Goal: Task Accomplishment & Management: Use online tool/utility

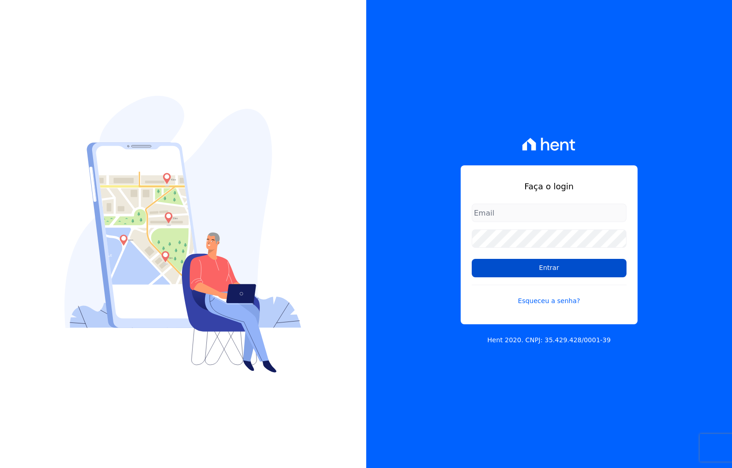
click at [499, 272] on input "Entrar" at bounding box center [548, 268] width 155 height 18
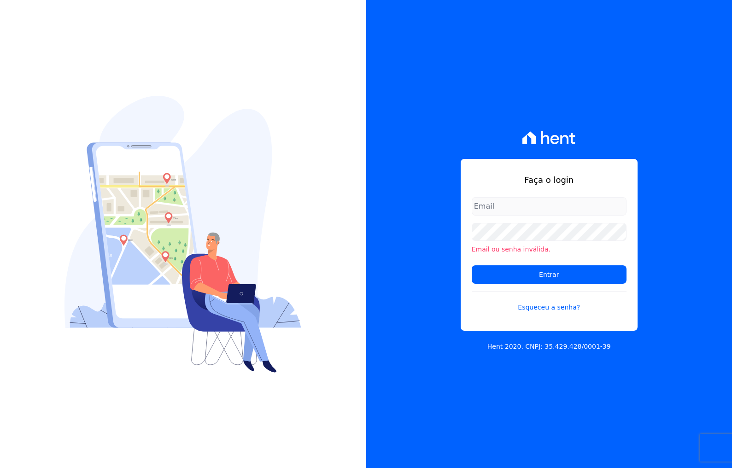
click at [499, 207] on input "email" at bounding box center [548, 206] width 155 height 18
type input "rafael.souza@quattroconstrutora.com.br"
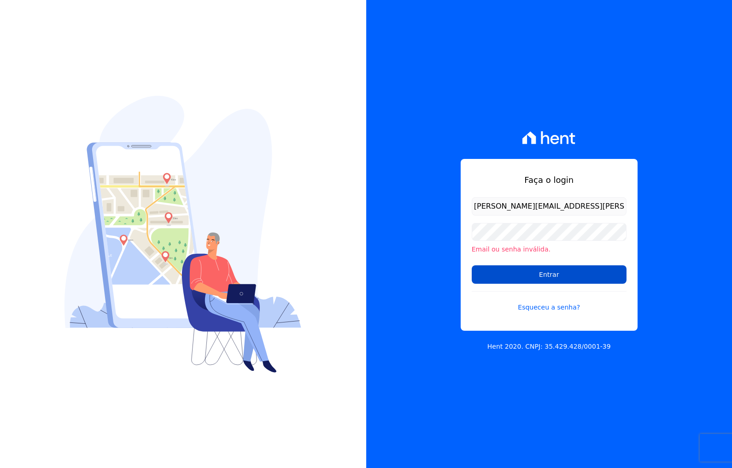
click at [524, 273] on input "Entrar" at bounding box center [548, 274] width 155 height 18
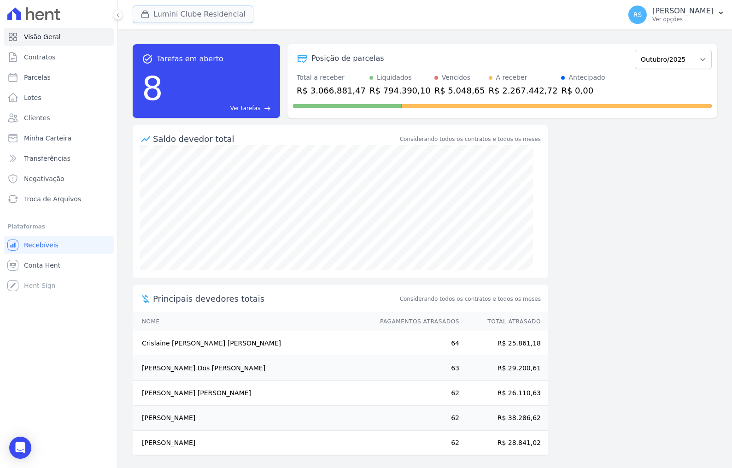
click at [174, 18] on button "Lumini Clube Residencial" at bounding box center [193, 14] width 121 height 17
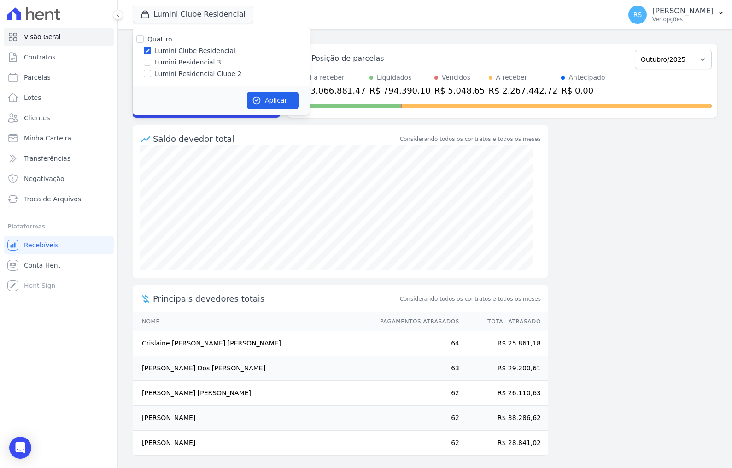
click at [188, 75] on label "Lumini Residencial Clube 2" at bounding box center [198, 74] width 87 height 10
click at [151, 75] on input "Lumini Residencial Clube 2" at bounding box center [147, 73] width 7 height 7
checkbox input "true"
click at [186, 51] on label "Lumini Clube Residencial" at bounding box center [195, 51] width 81 height 10
click at [151, 51] on input "Lumini Clube Residencial" at bounding box center [147, 50] width 7 height 7
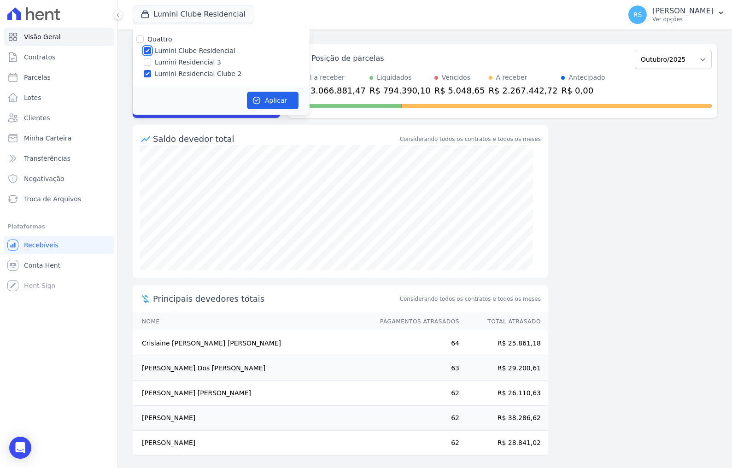
checkbox input "false"
click at [283, 101] on button "Aplicar" at bounding box center [273, 100] width 52 height 17
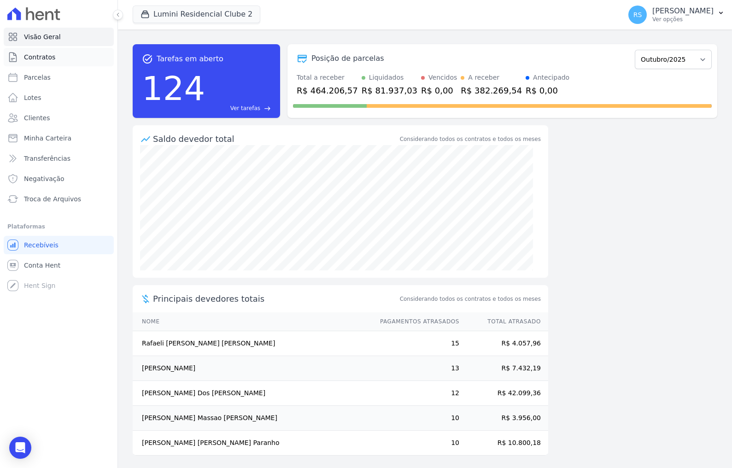
click at [41, 59] on span "Contratos" at bounding box center [39, 56] width 31 height 9
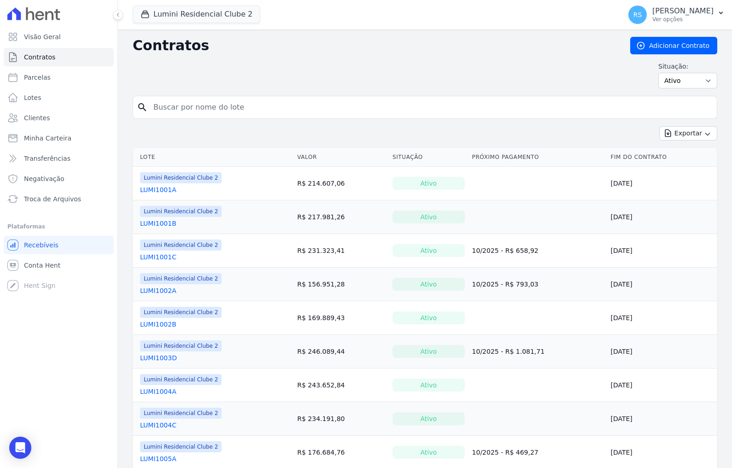
click at [209, 109] on input "search" at bounding box center [430, 107] width 565 height 18
paste input "[PERSON_NAME]"
type input "[PERSON_NAME]"
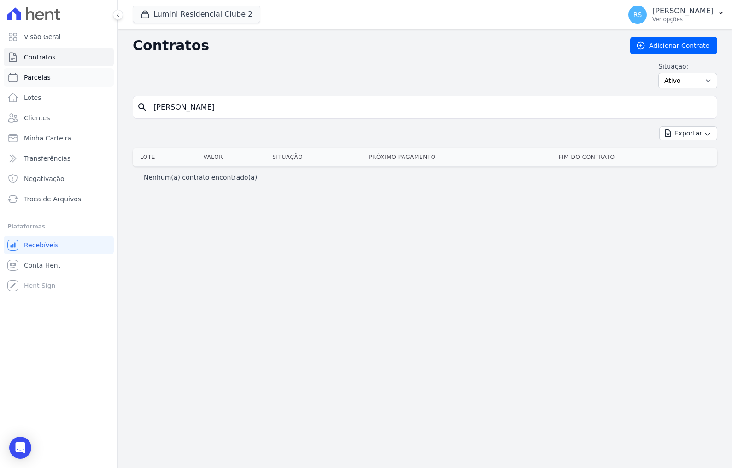
click at [65, 80] on link "Parcelas" at bounding box center [59, 77] width 110 height 18
select select
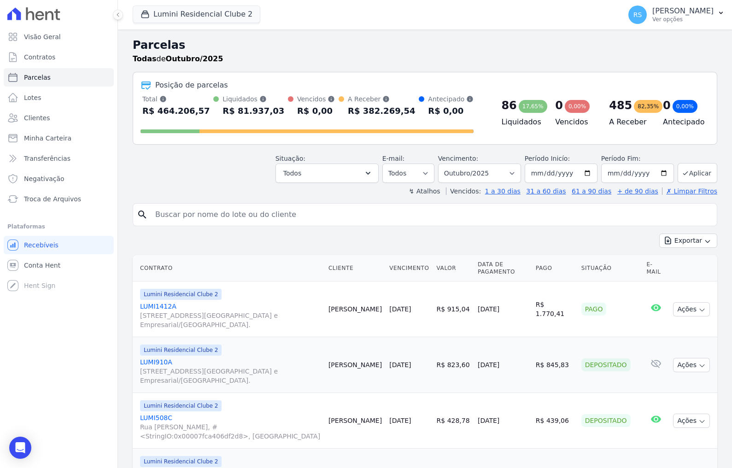
click at [231, 209] on input "search" at bounding box center [431, 214] width 563 height 18
paste input "[PERSON_NAME]"
type input "[PERSON_NAME]"
select select
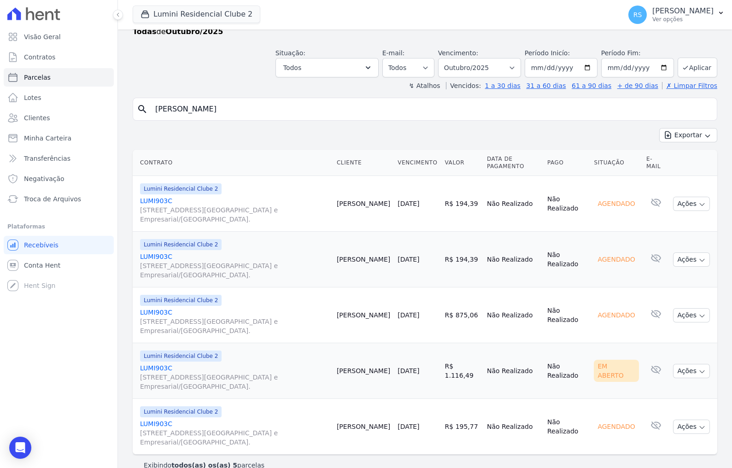
scroll to position [42, 0]
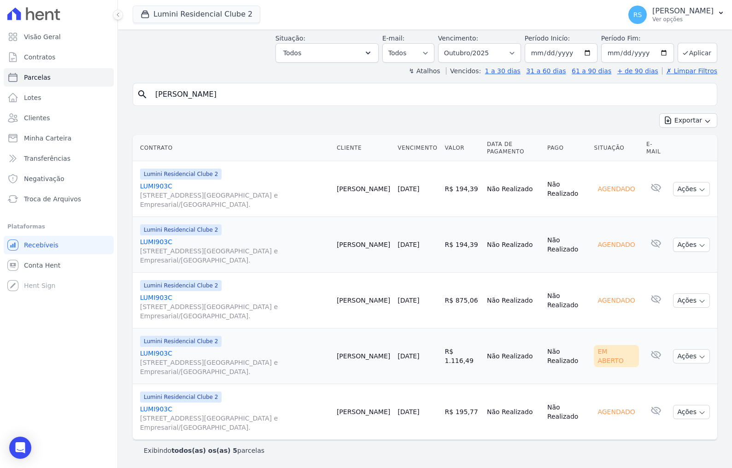
click at [166, 354] on link "LUMI903C [STREET_ADDRESS][GEOGRAPHIC_DATA] e Empresarial/[GEOGRAPHIC_DATA]." at bounding box center [234, 363] width 189 height 28
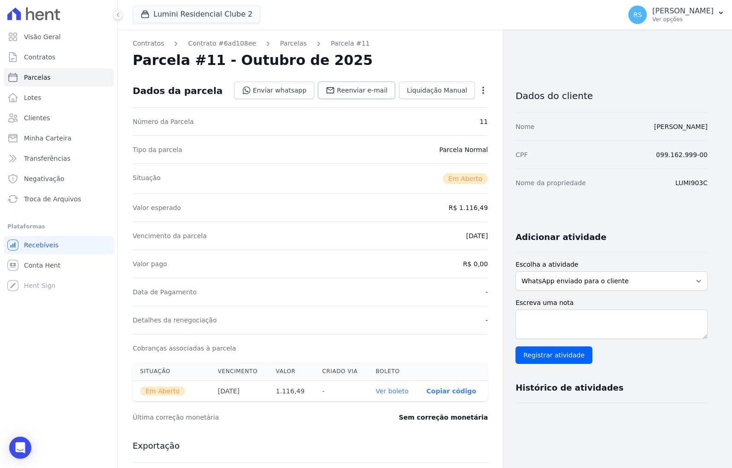
click at [356, 87] on span "Reenviar e-mail" at bounding box center [362, 90] width 51 height 9
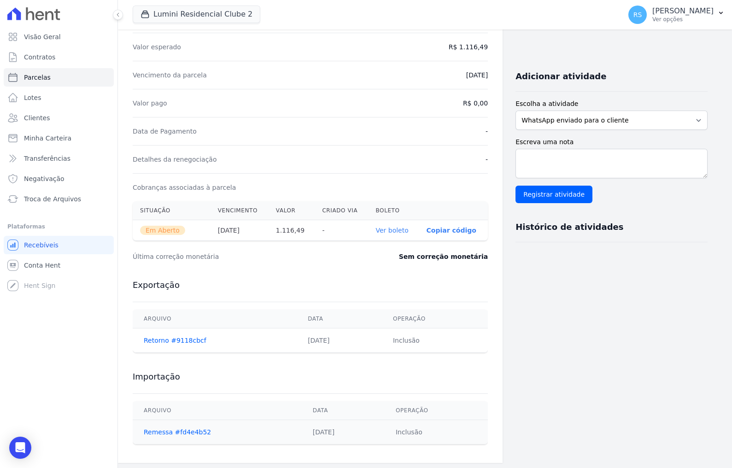
scroll to position [163, 0]
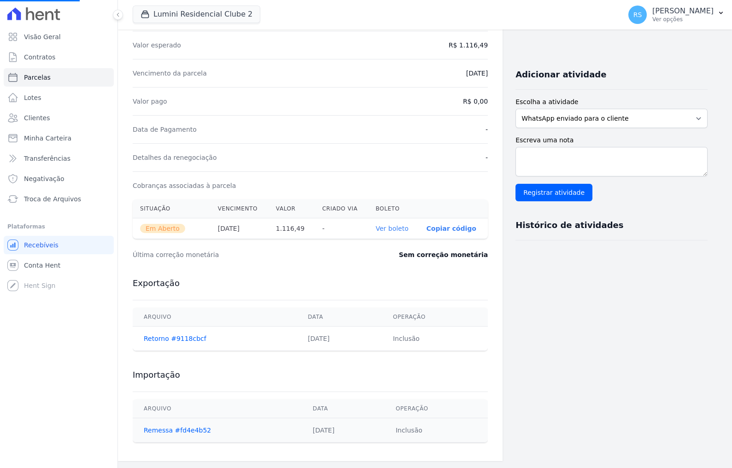
select select
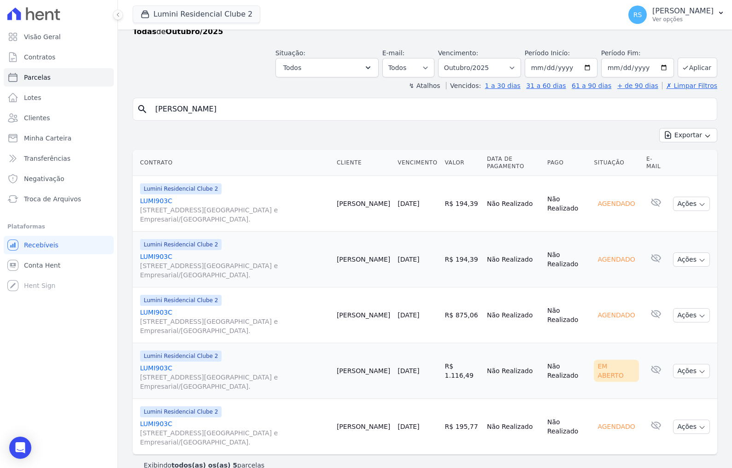
scroll to position [42, 0]
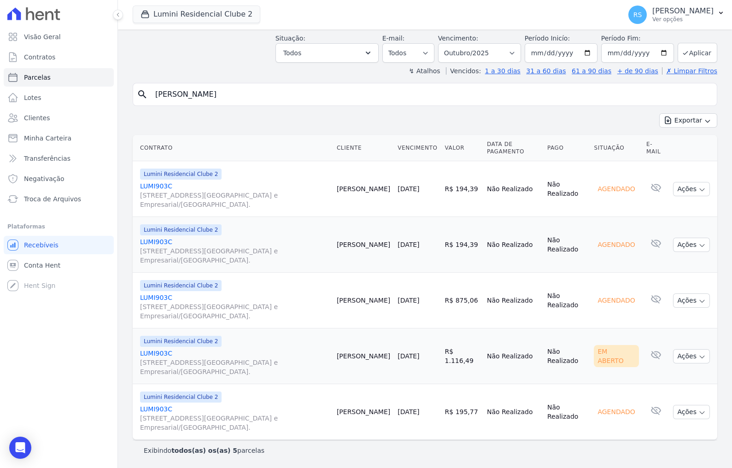
click at [159, 352] on link "LUMI903C [STREET_ADDRESS][GEOGRAPHIC_DATA] e Empresarial/[GEOGRAPHIC_DATA]." at bounding box center [234, 363] width 189 height 28
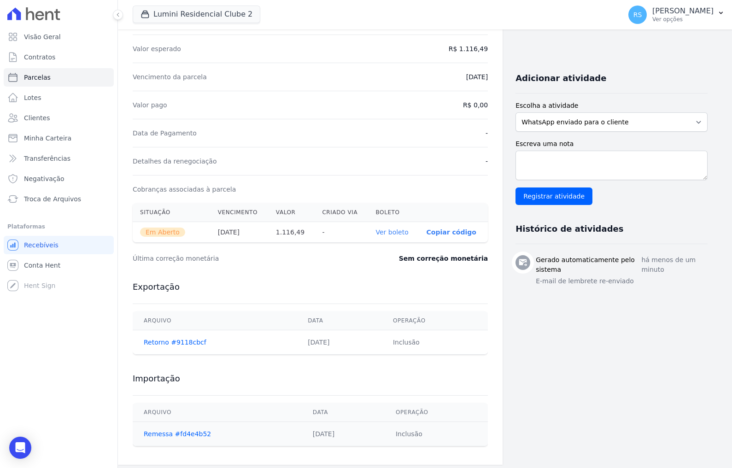
scroll to position [163, 0]
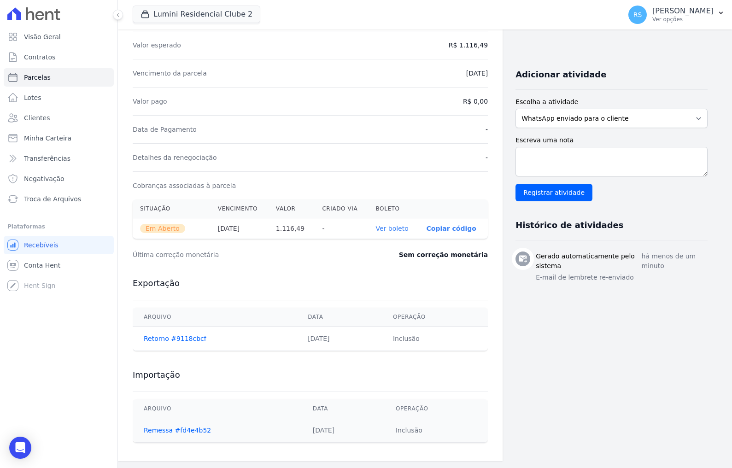
select select
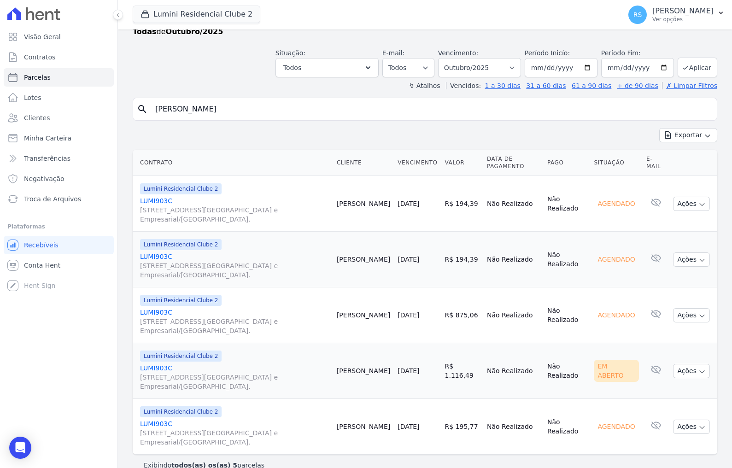
scroll to position [42, 0]
